Goal: Find specific page/section: Find specific page/section

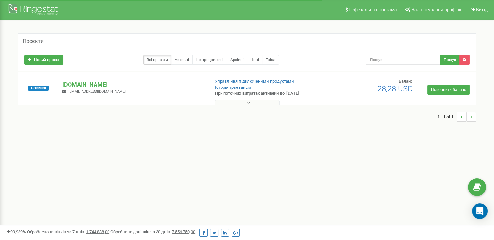
click at [87, 89] on span "[EMAIL_ADDRESS][DOMAIN_NAME]" at bounding box center [97, 91] width 57 height 4
click at [87, 86] on p "[DOMAIN_NAME]" at bounding box center [133, 84] width 142 height 8
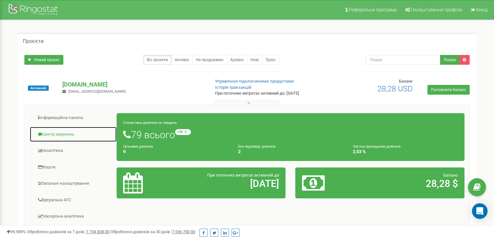
click at [61, 130] on link "Центр звернень" at bounding box center [73, 134] width 87 height 16
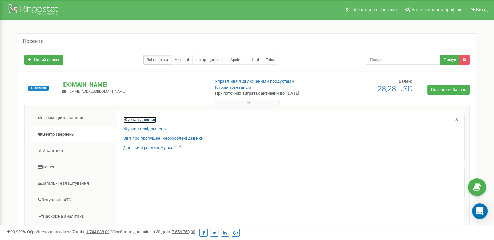
click at [139, 119] on link "Журнал дзвінків" at bounding box center [139, 120] width 33 height 6
